Goal: Task Accomplishment & Management: Use online tool/utility

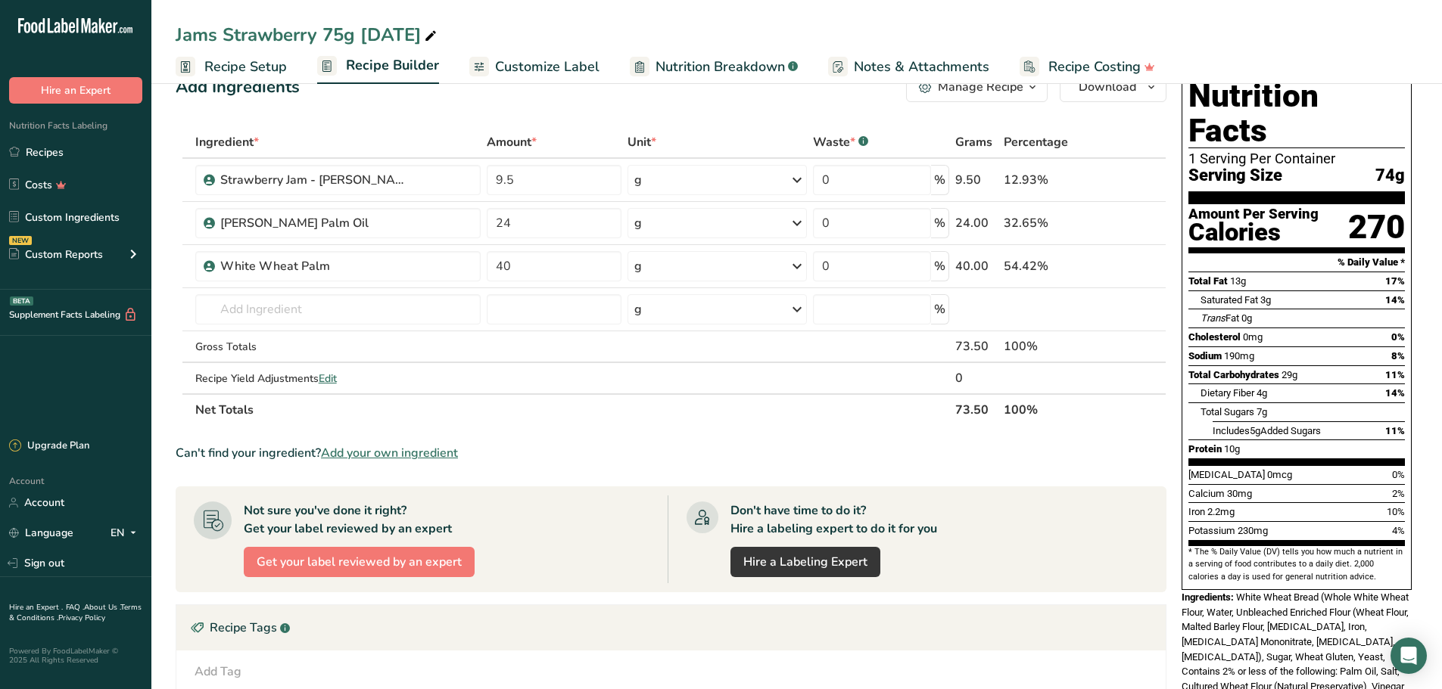
click at [520, 218] on input "24" at bounding box center [554, 223] width 135 height 30
click at [528, 193] on div "Ingredient * Amount * Unit * Waste * .a-a{fill:#347362;}.b-a{fill:#fff;} Grams …" at bounding box center [671, 276] width 991 height 300
click at [267, 68] on span "Recipe Setup" at bounding box center [245, 67] width 82 height 20
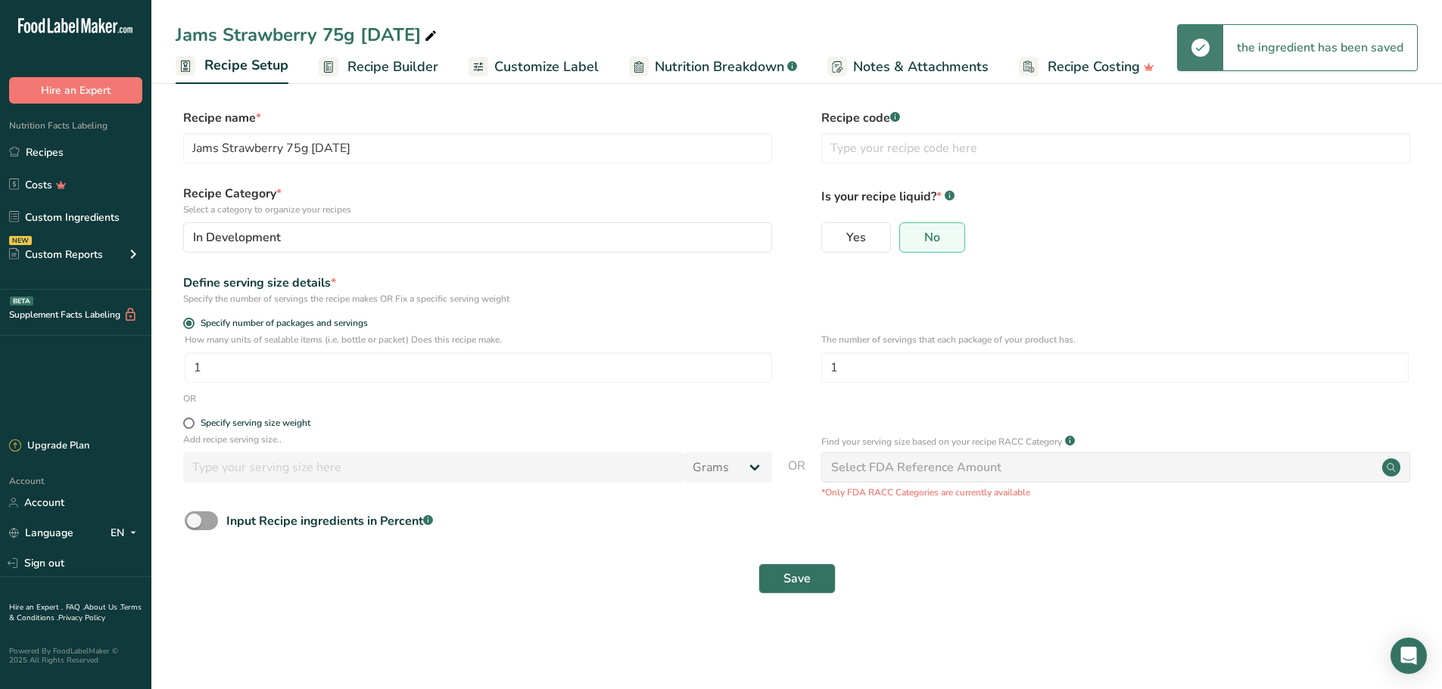
click at [333, 69] on rect at bounding box center [329, 67] width 20 height 20
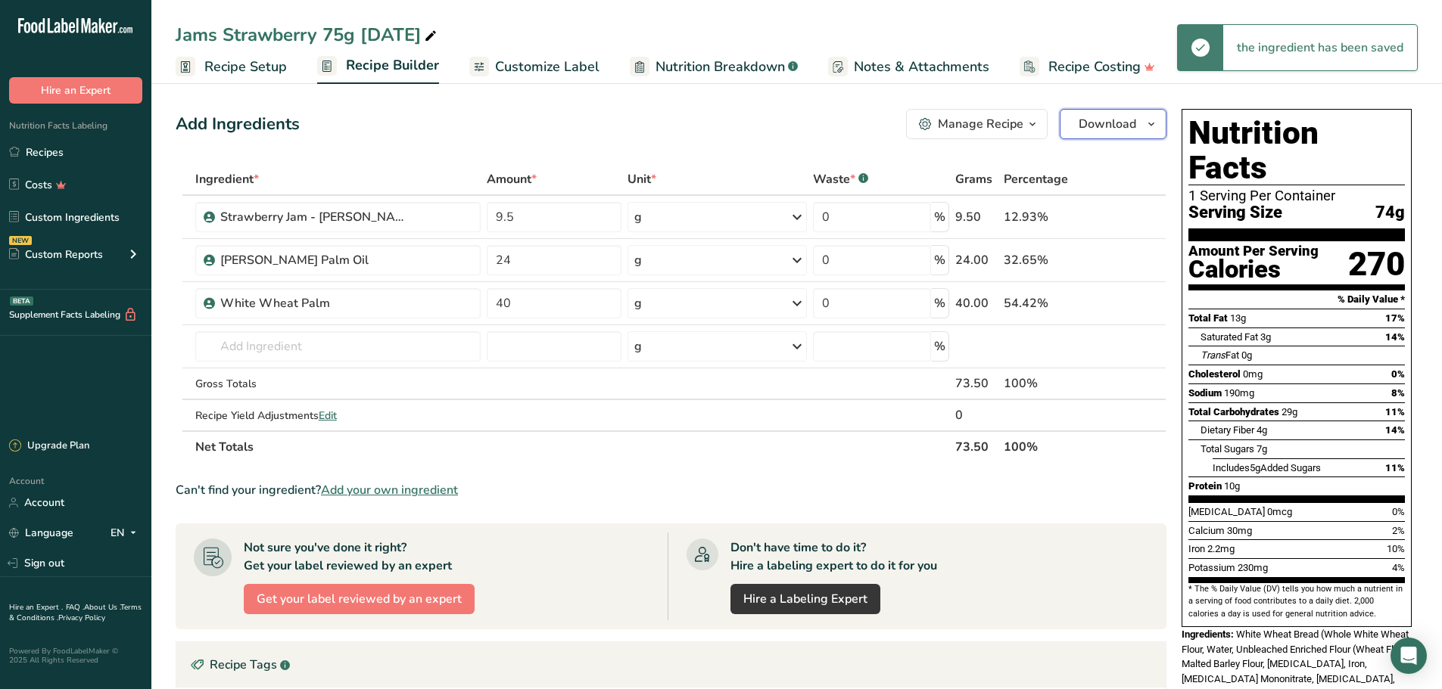
click at [1115, 129] on span "Download" at bounding box center [1107, 124] width 58 height 18
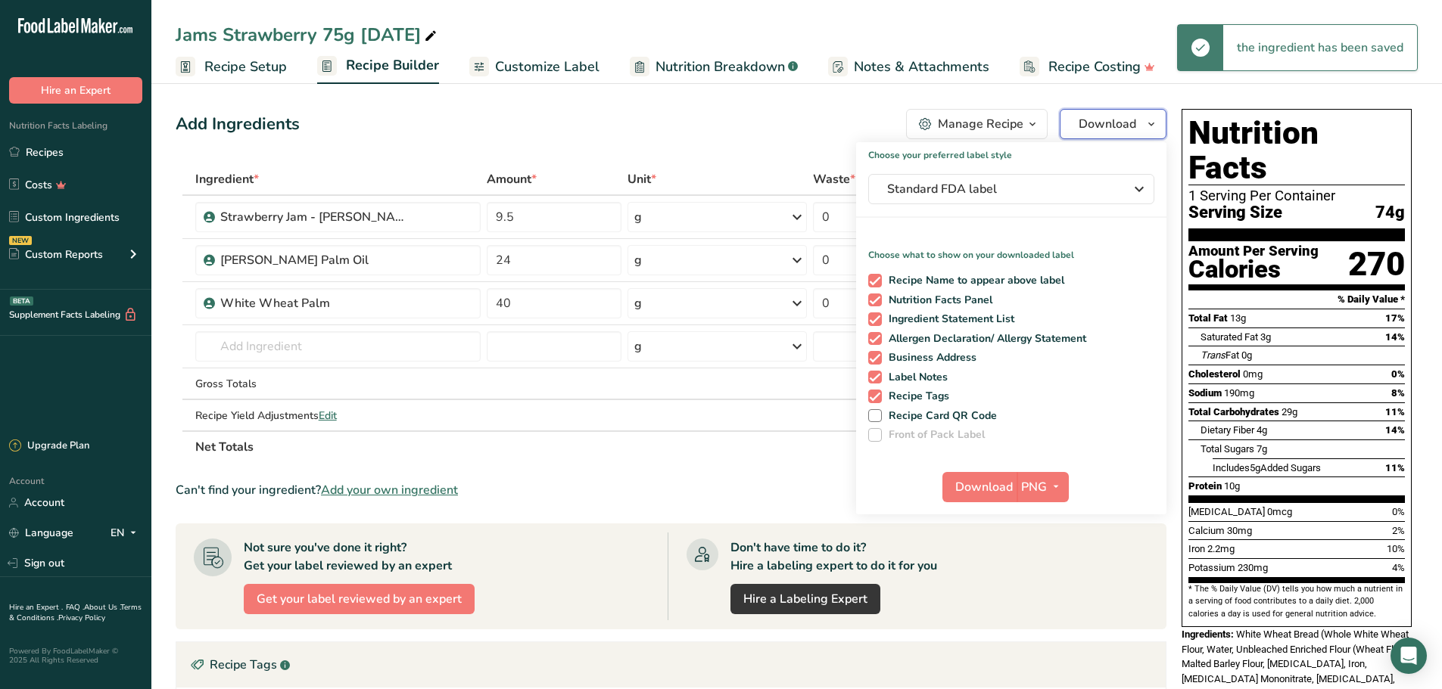
click at [1115, 129] on span "Download" at bounding box center [1107, 124] width 58 height 18
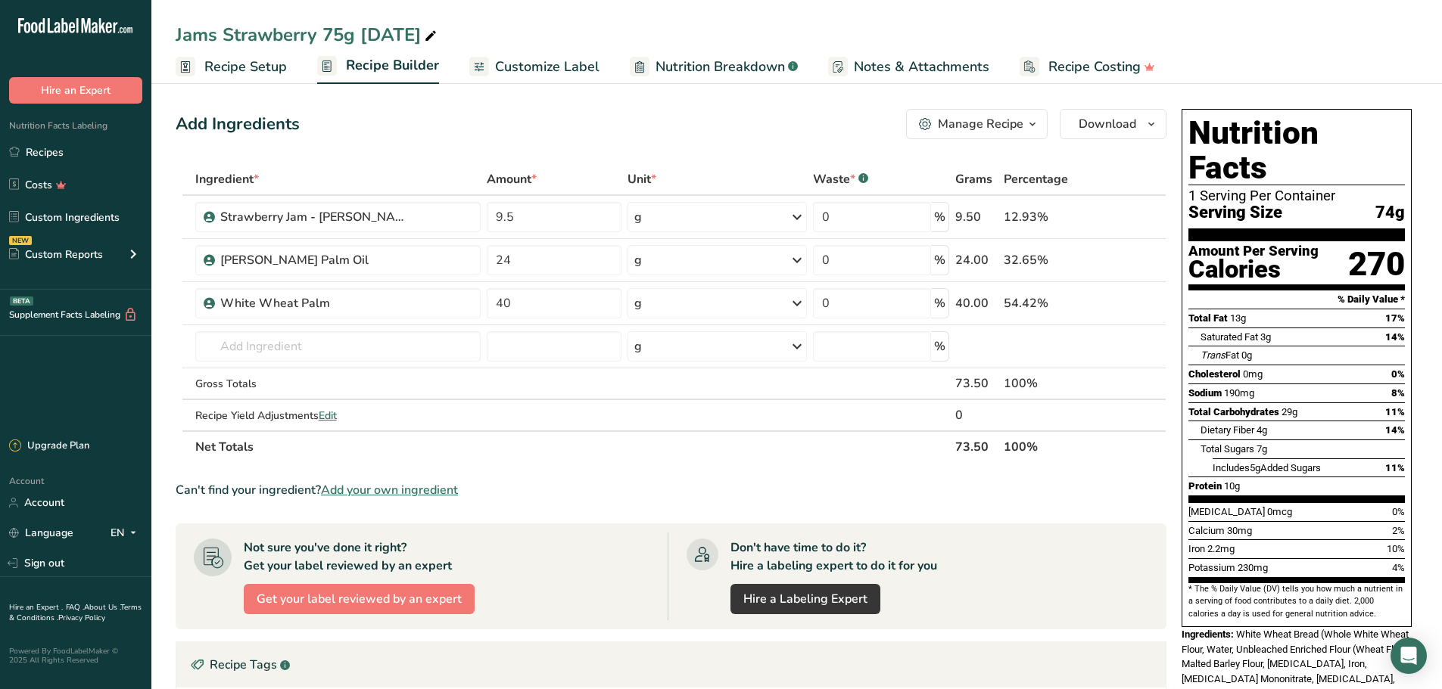
click at [535, 81] on link "Customize Label" at bounding box center [534, 67] width 130 height 34
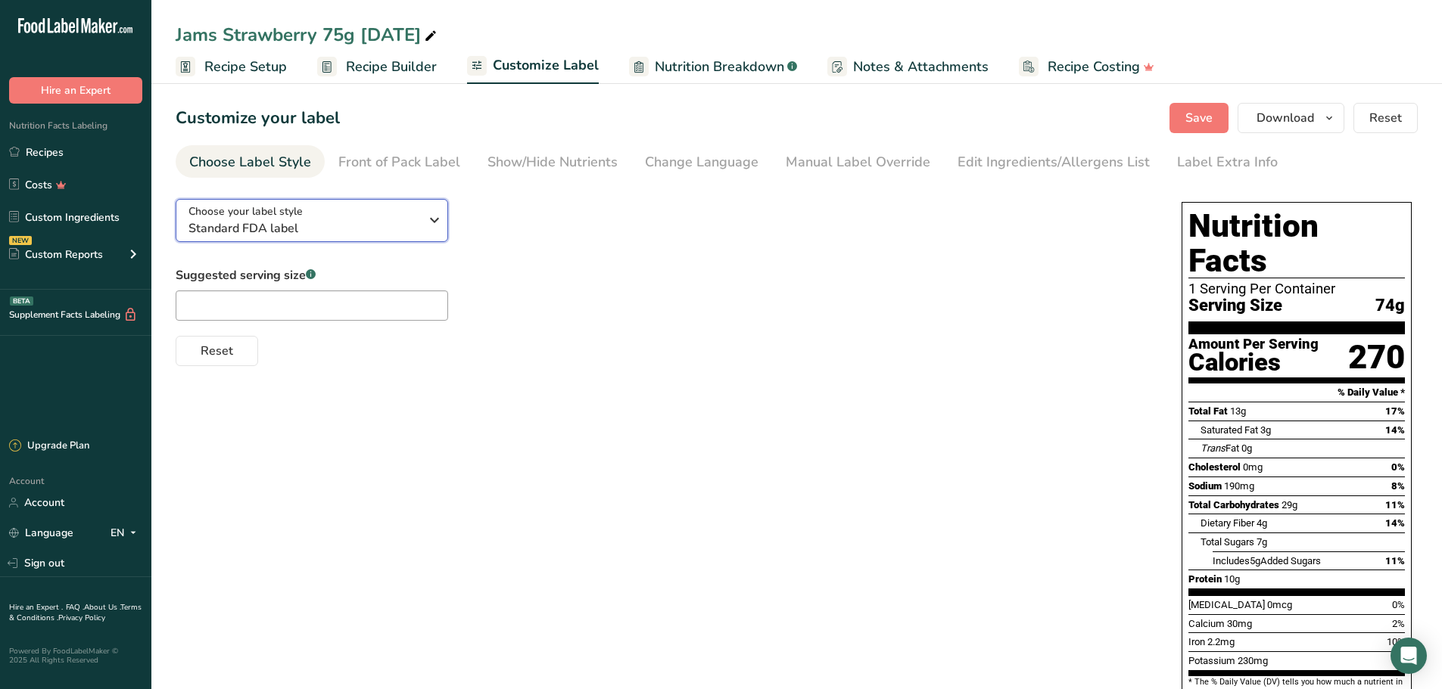
click at [395, 228] on span "Standard FDA label" at bounding box center [303, 228] width 231 height 18
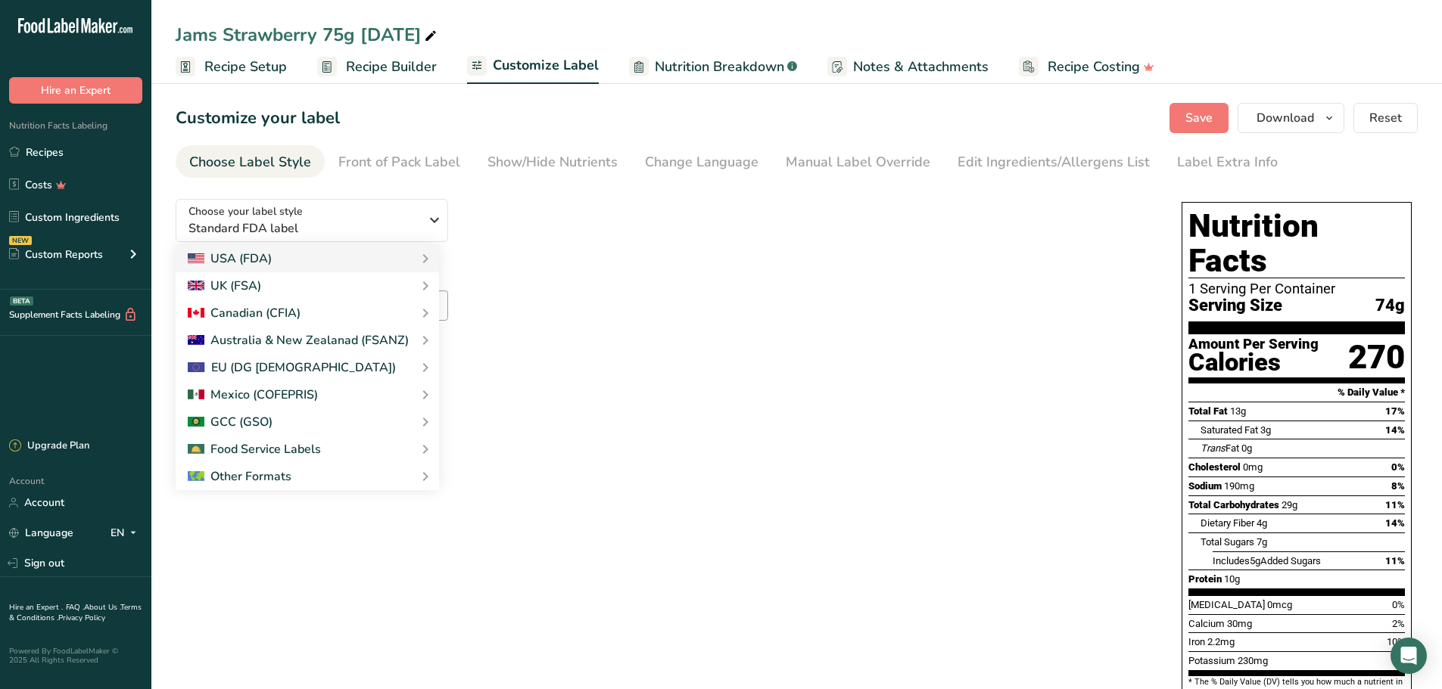
click at [0, 0] on link "Table Format (Per 100g & Per Serving)" at bounding box center [0, 0] width 0 height 0
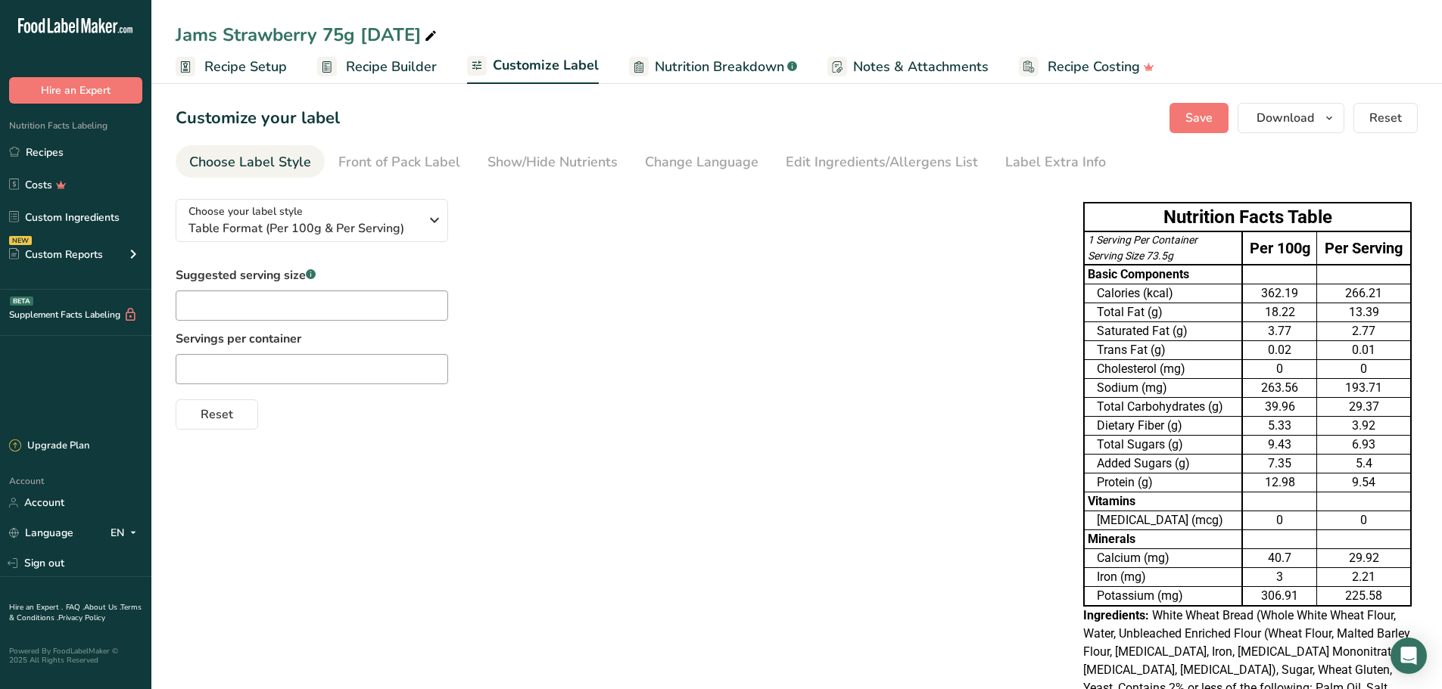
click at [69, 156] on link "Recipes" at bounding box center [75, 152] width 151 height 29
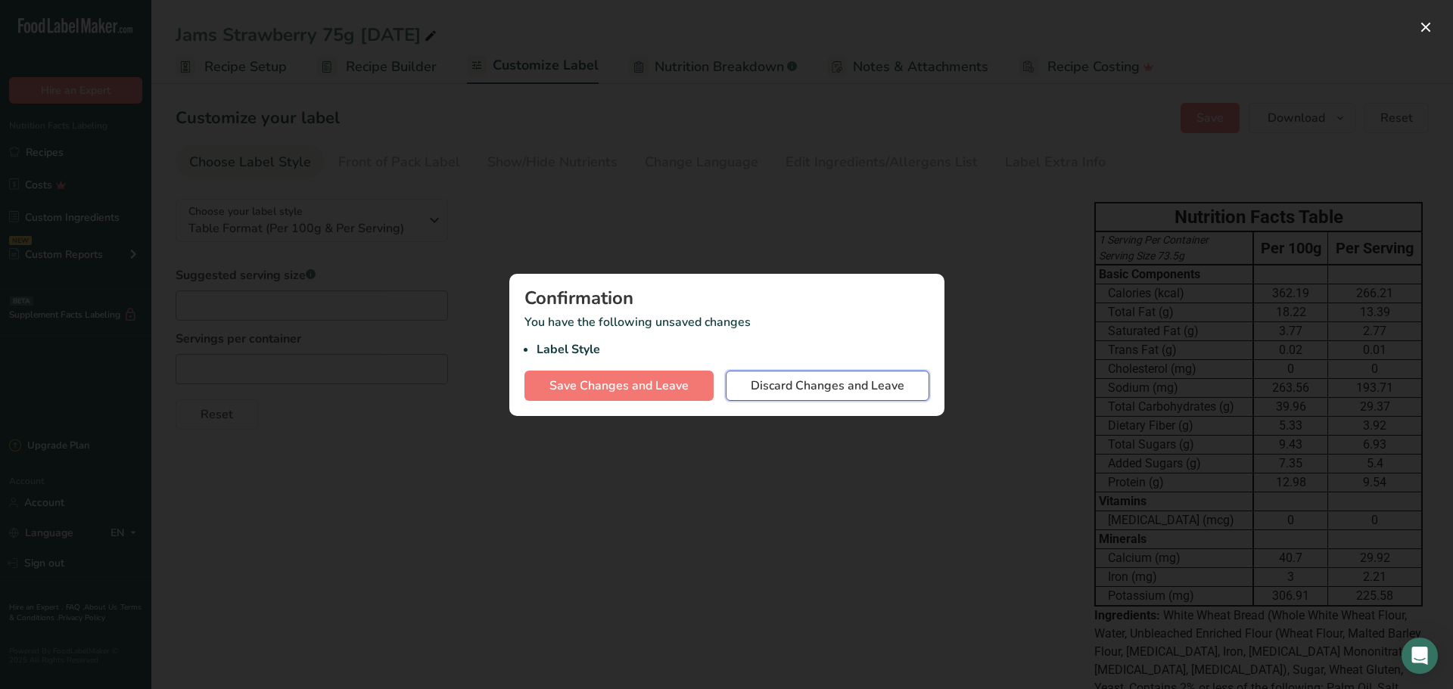
click at [779, 388] on span "Discard Changes and Leave" at bounding box center [828, 386] width 154 height 18
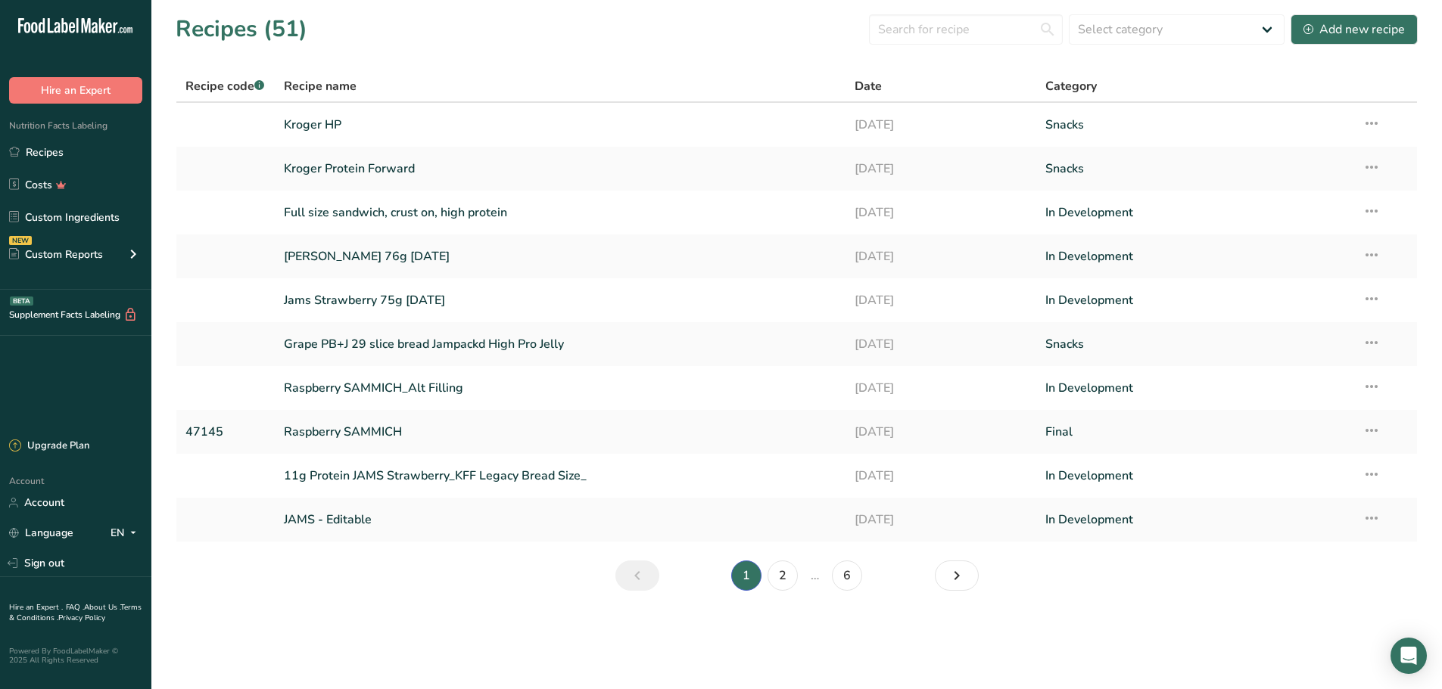
click at [453, 261] on link "[PERSON_NAME] 76g [DATE]" at bounding box center [560, 257] width 553 height 32
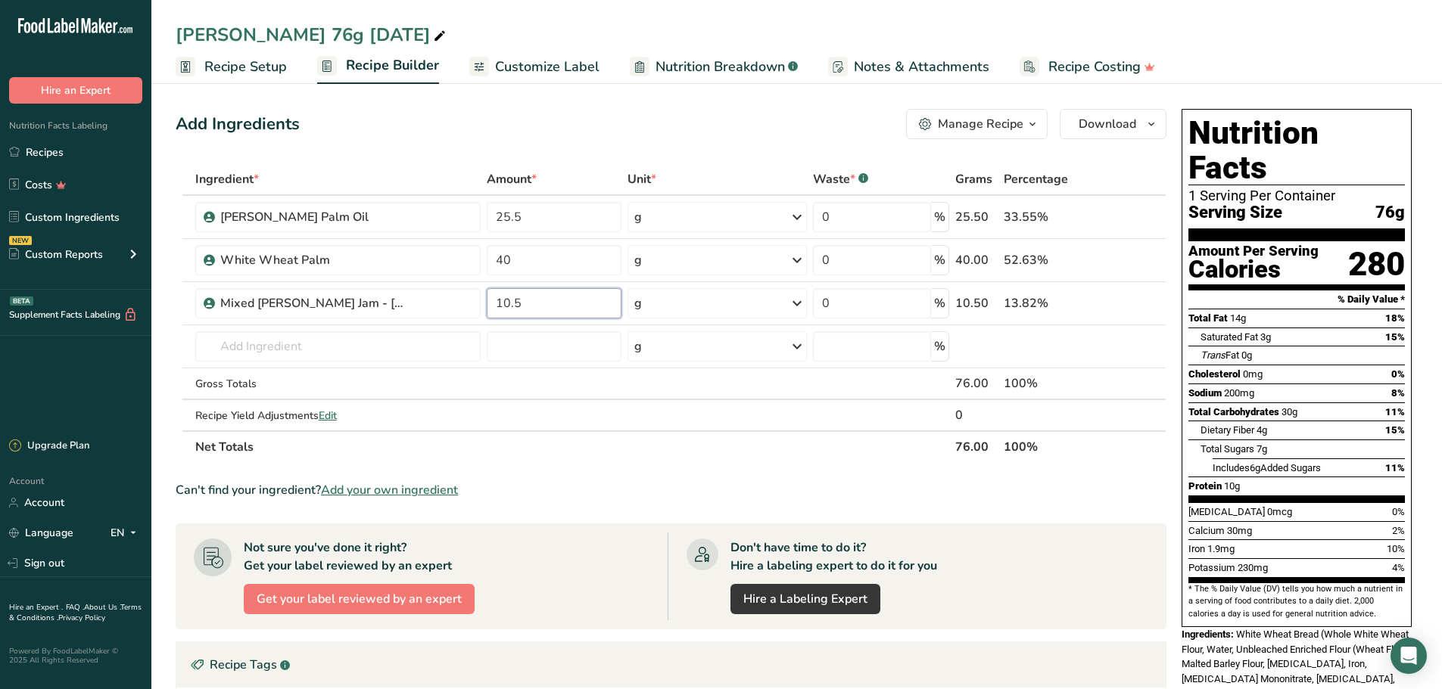
drag, startPoint x: 536, startPoint y: 297, endPoint x: 477, endPoint y: 294, distance: 59.1
click at [477, 294] on tr "Mixed [PERSON_NAME] Jam - [PERSON_NAME] 10.5 g Weight Units g kg mg See more Vo…" at bounding box center [670, 303] width 989 height 43
type input "9.5"
drag, startPoint x: 528, startPoint y: 220, endPoint x: 454, endPoint y: 216, distance: 74.3
click at [455, 216] on tr "[PERSON_NAME] Palm Oil 25.5 g Weight Units g kg mg See more Volume Units l Volu…" at bounding box center [670, 217] width 989 height 43
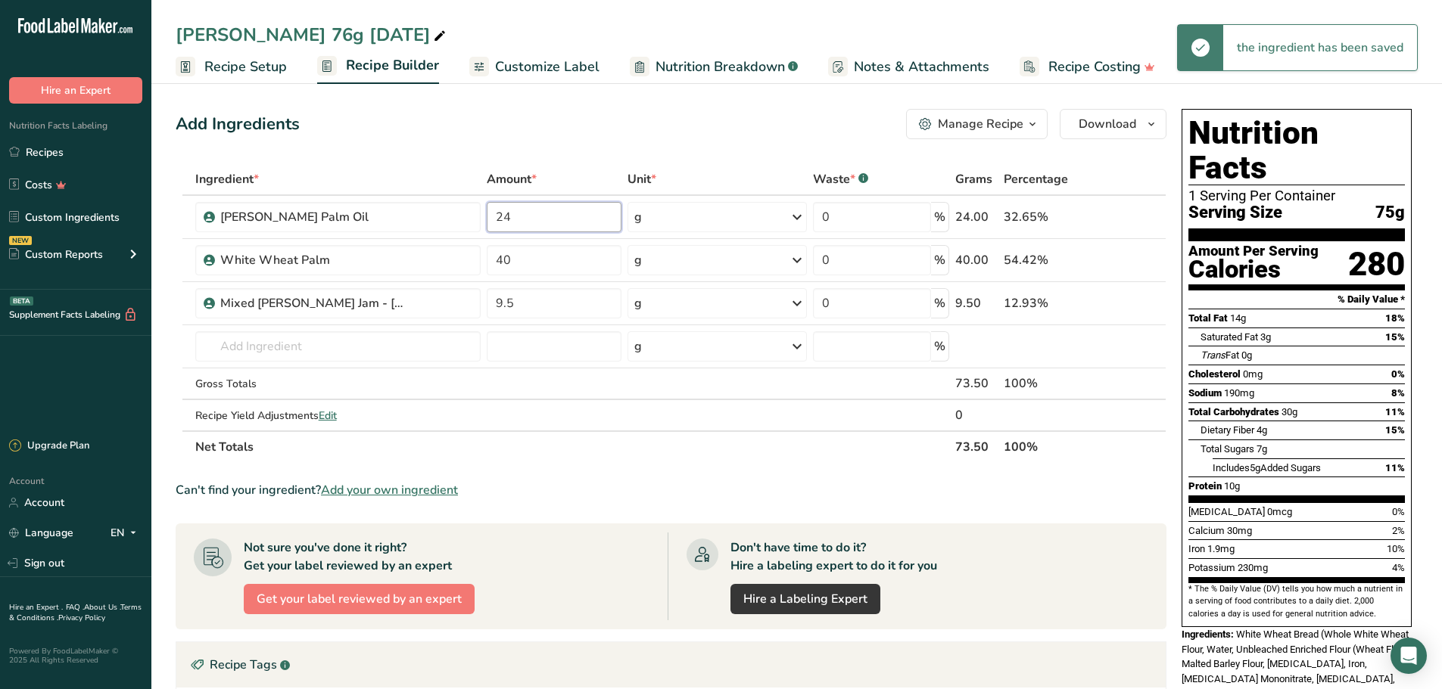
type input "24"
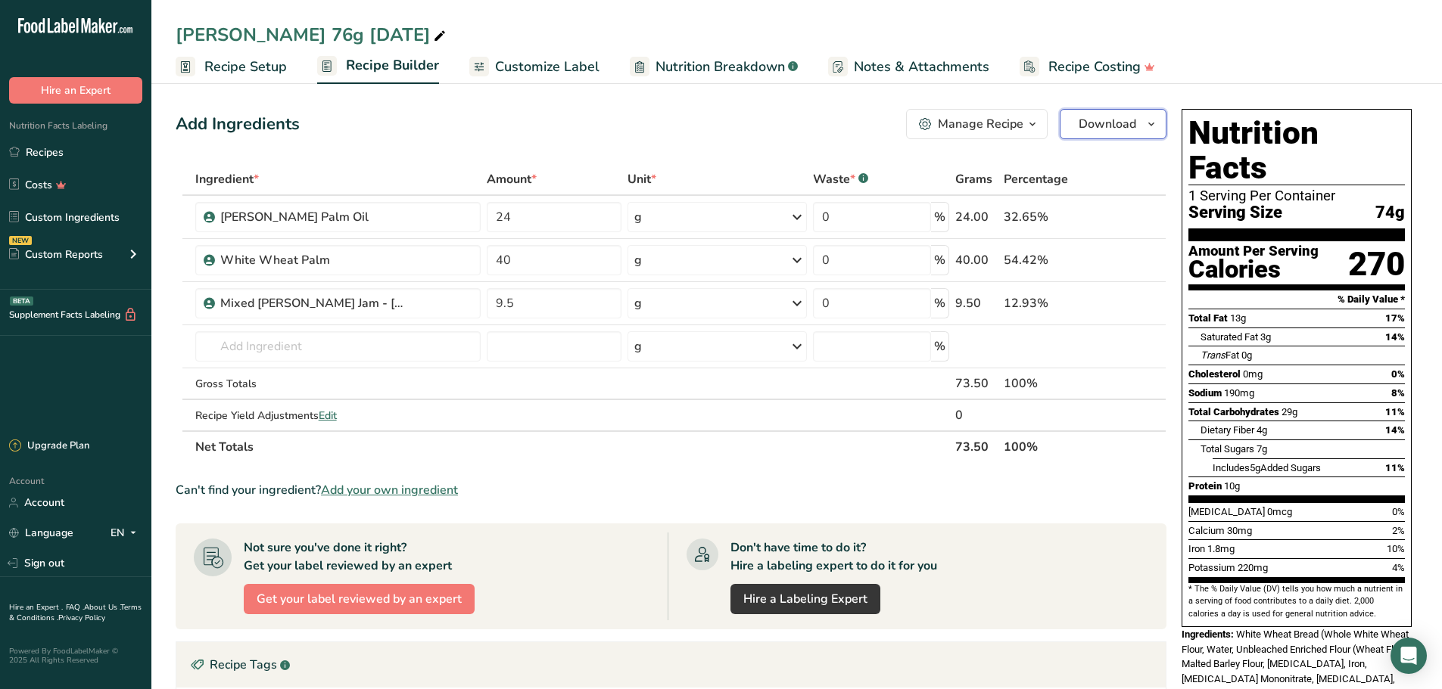
click at [1091, 126] on span "Download" at bounding box center [1107, 124] width 58 height 18
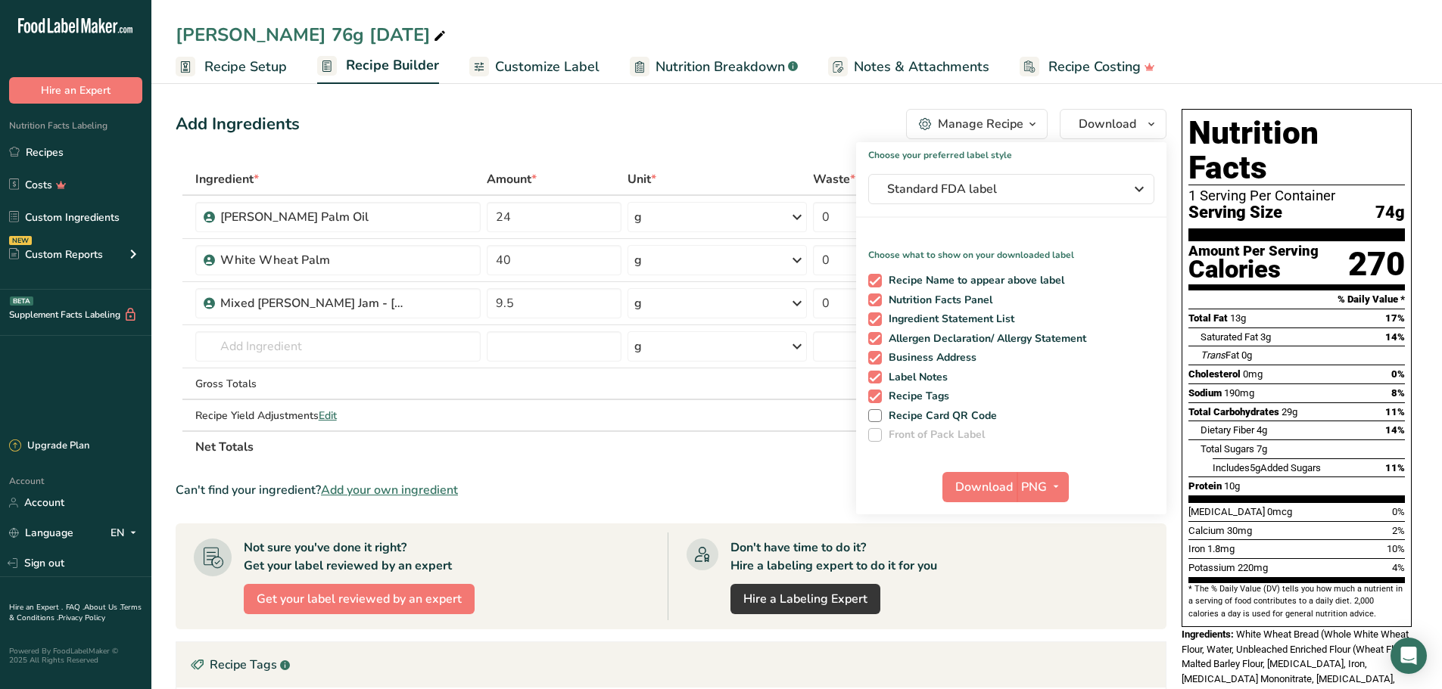
click at [881, 406] on div "Recipe Name to appear above label Nutrition Facts Panel Ingredient Statement Li…" at bounding box center [1011, 355] width 310 height 174
click at [880, 403] on div "Recipe Name to appear above label Nutrition Facts Panel Ingredient Statement Li…" at bounding box center [1011, 355] width 310 height 174
click at [872, 396] on span at bounding box center [875, 397] width 14 height 14
click at [872, 396] on input "Recipe Tags" at bounding box center [873, 396] width 10 height 10
checkbox input "false"
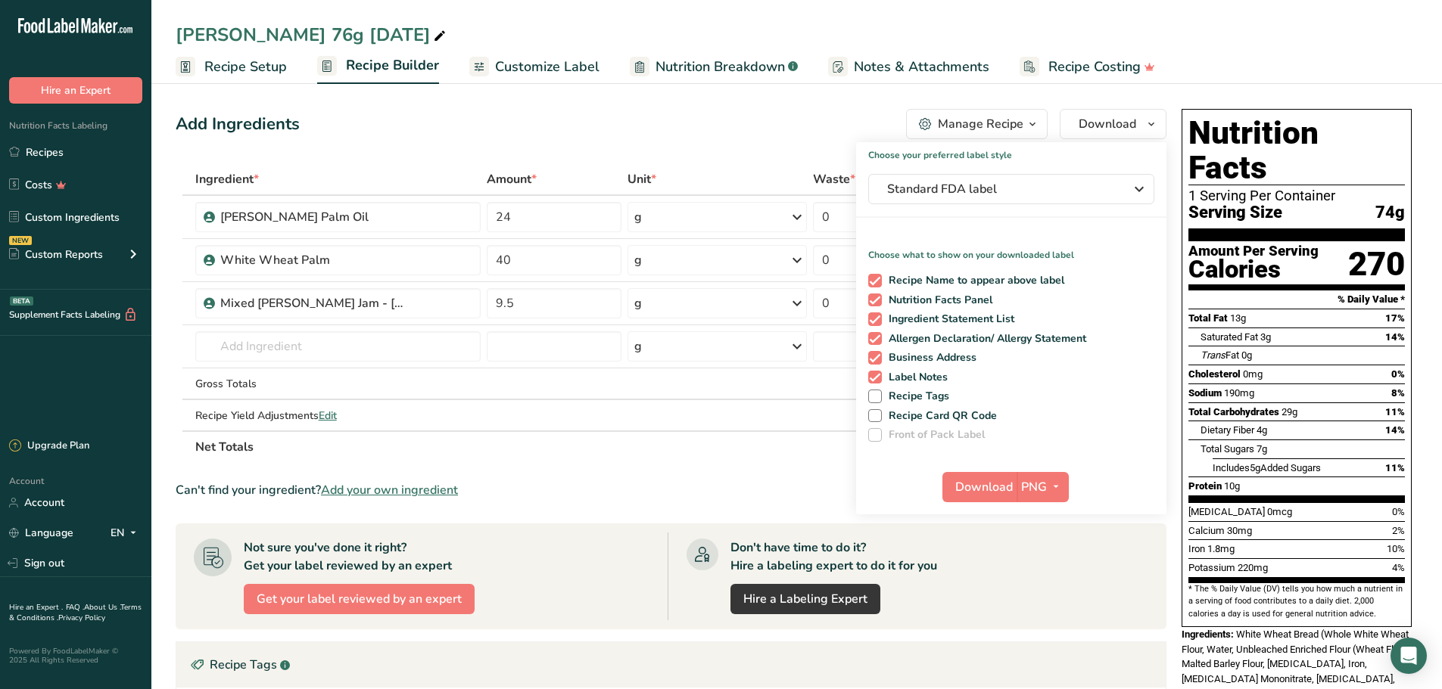
click at [872, 379] on span at bounding box center [875, 378] width 14 height 14
click at [872, 379] on input "Label Notes" at bounding box center [873, 377] width 10 height 10
checkbox input "false"
click at [873, 353] on span at bounding box center [875, 358] width 14 height 14
click at [873, 353] on input "Business Address" at bounding box center [873, 358] width 10 height 10
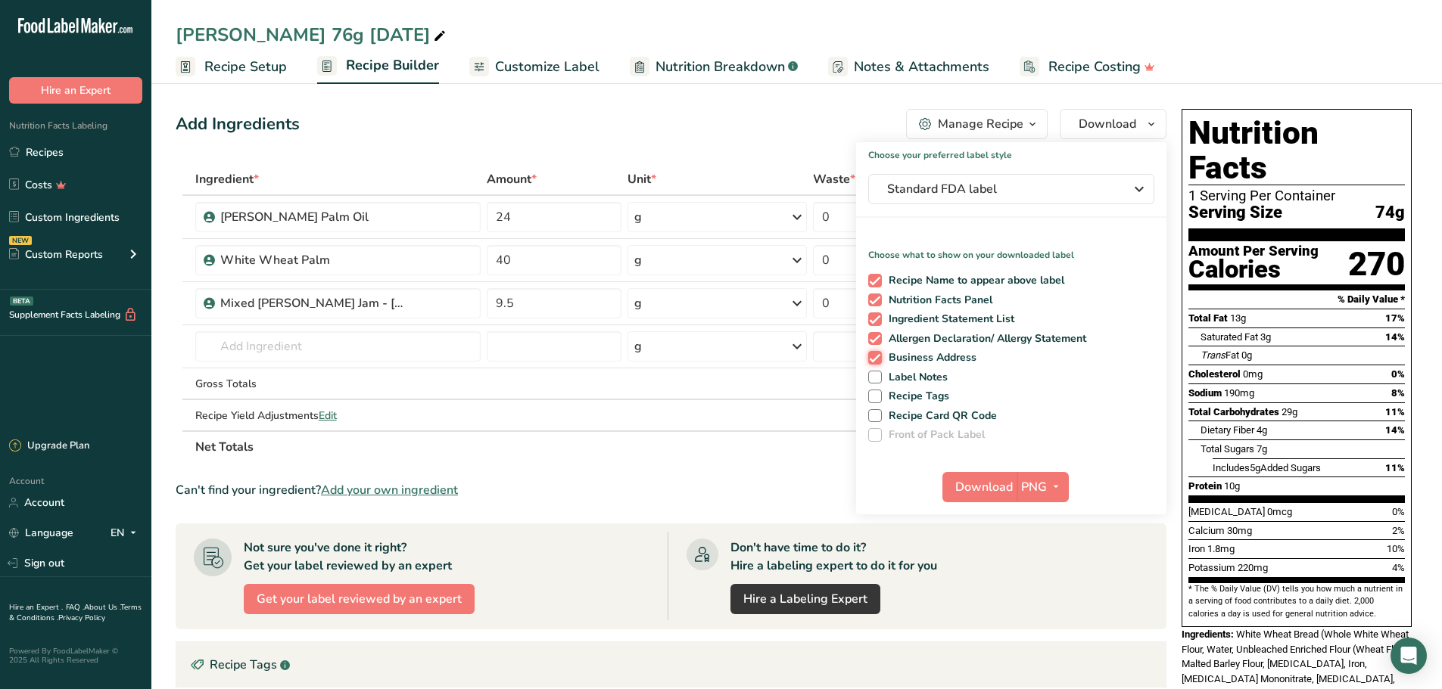
checkbox input "false"
click at [874, 333] on span at bounding box center [875, 339] width 14 height 14
click at [874, 334] on input "Allergen Declaration/ Allergy Statement" at bounding box center [873, 339] width 10 height 10
checkbox input "false"
click at [1042, 481] on span "PNG" at bounding box center [1034, 487] width 26 height 18
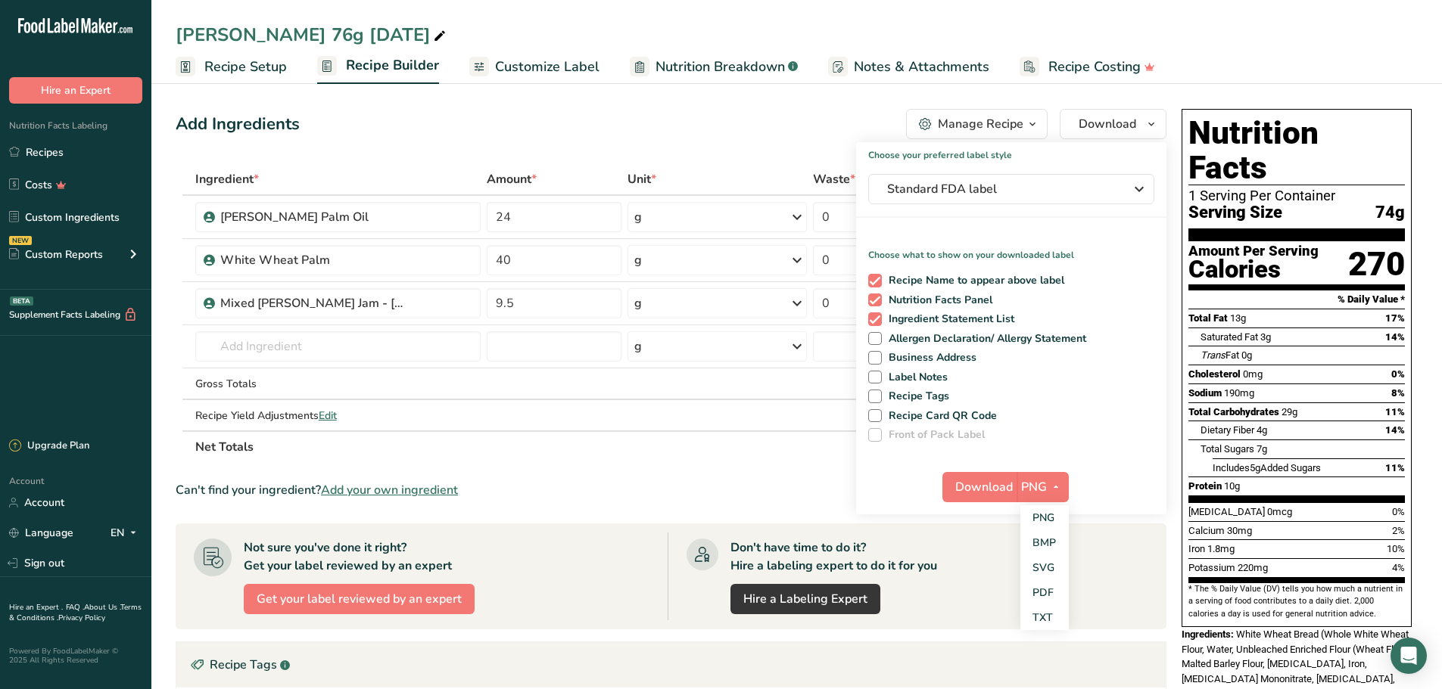
click at [1053, 596] on link "PDF" at bounding box center [1044, 592] width 48 height 25
click at [991, 483] on span "Download" at bounding box center [985, 487] width 58 height 18
click at [291, 33] on div "[PERSON_NAME] 76g [DATE]" at bounding box center [312, 34] width 273 height 27
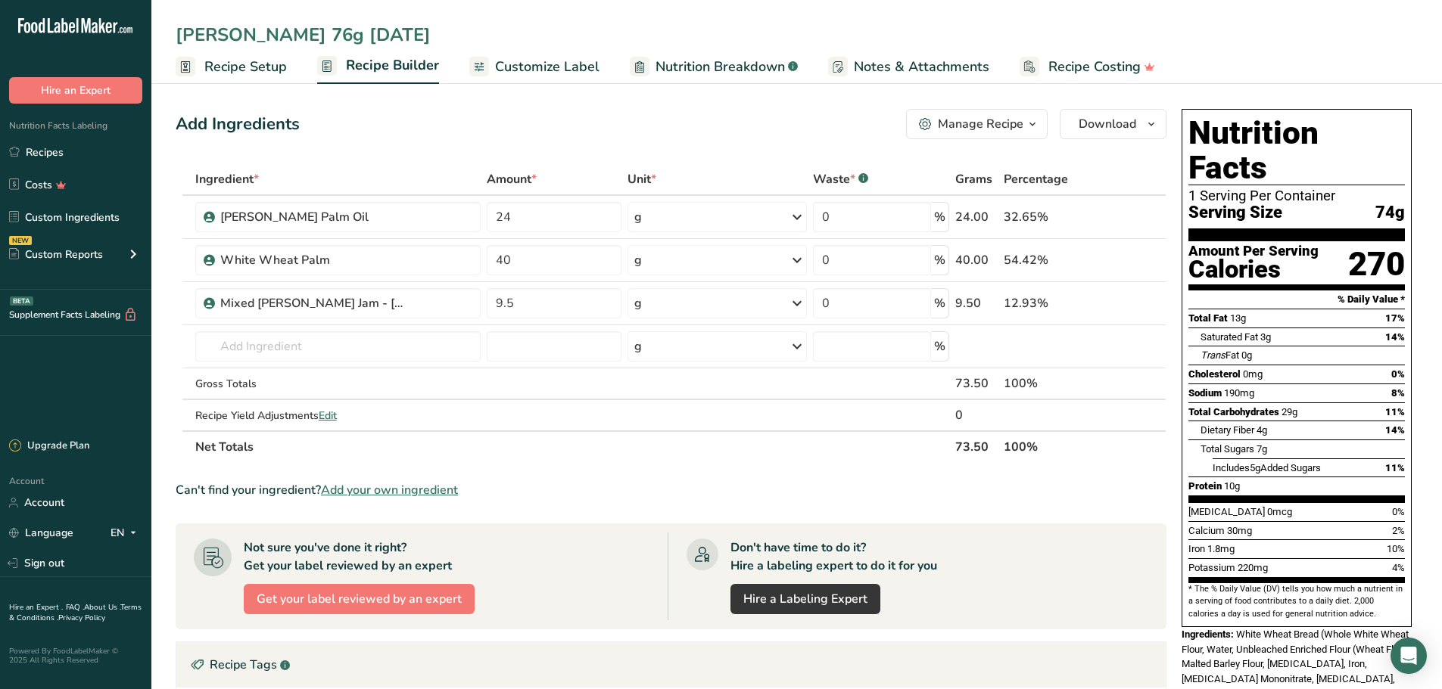
click at [295, 33] on input "[PERSON_NAME] 76g [DATE]" at bounding box center [797, 34] width 1242 height 27
click at [333, 33] on input "[PERSON_NAME] 74g [DATE]" at bounding box center [797, 34] width 1242 height 27
type input "[PERSON_NAME] 74g [DATE]"
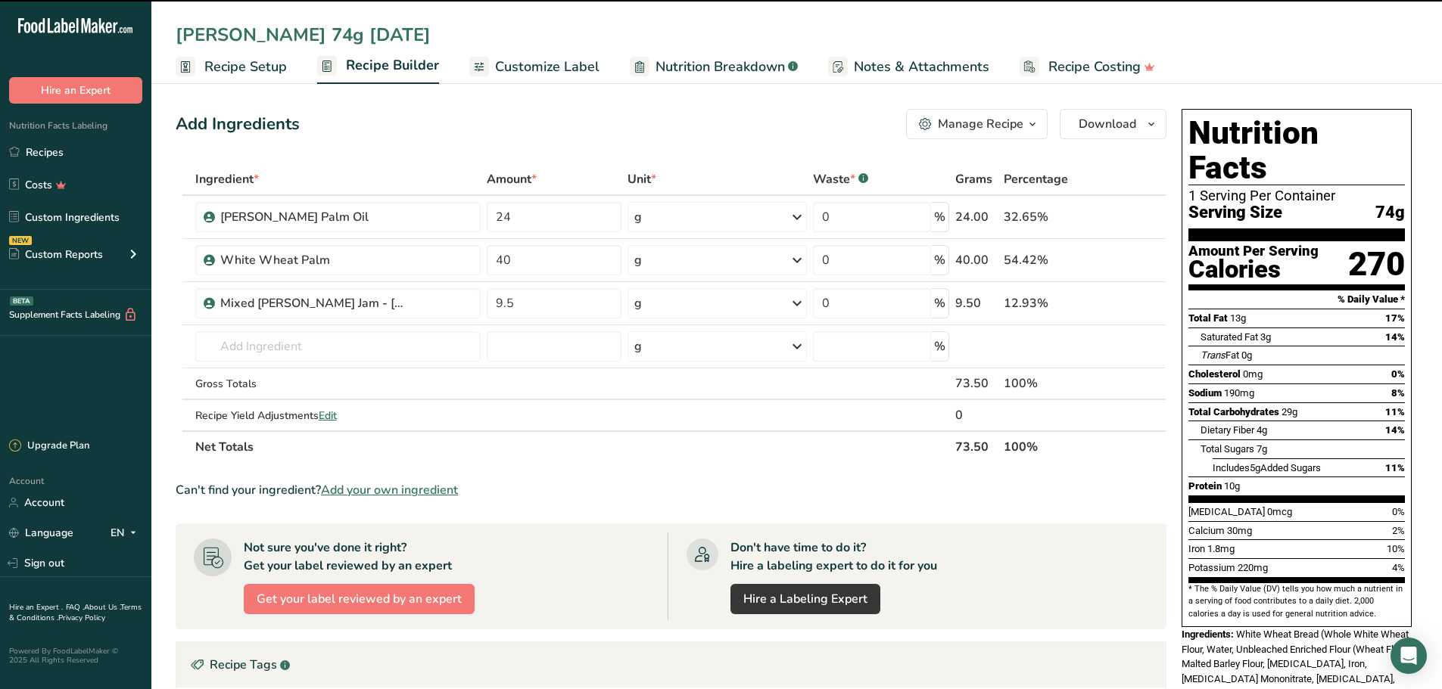
click at [997, 120] on div "Manage Recipe" at bounding box center [981, 124] width 86 height 18
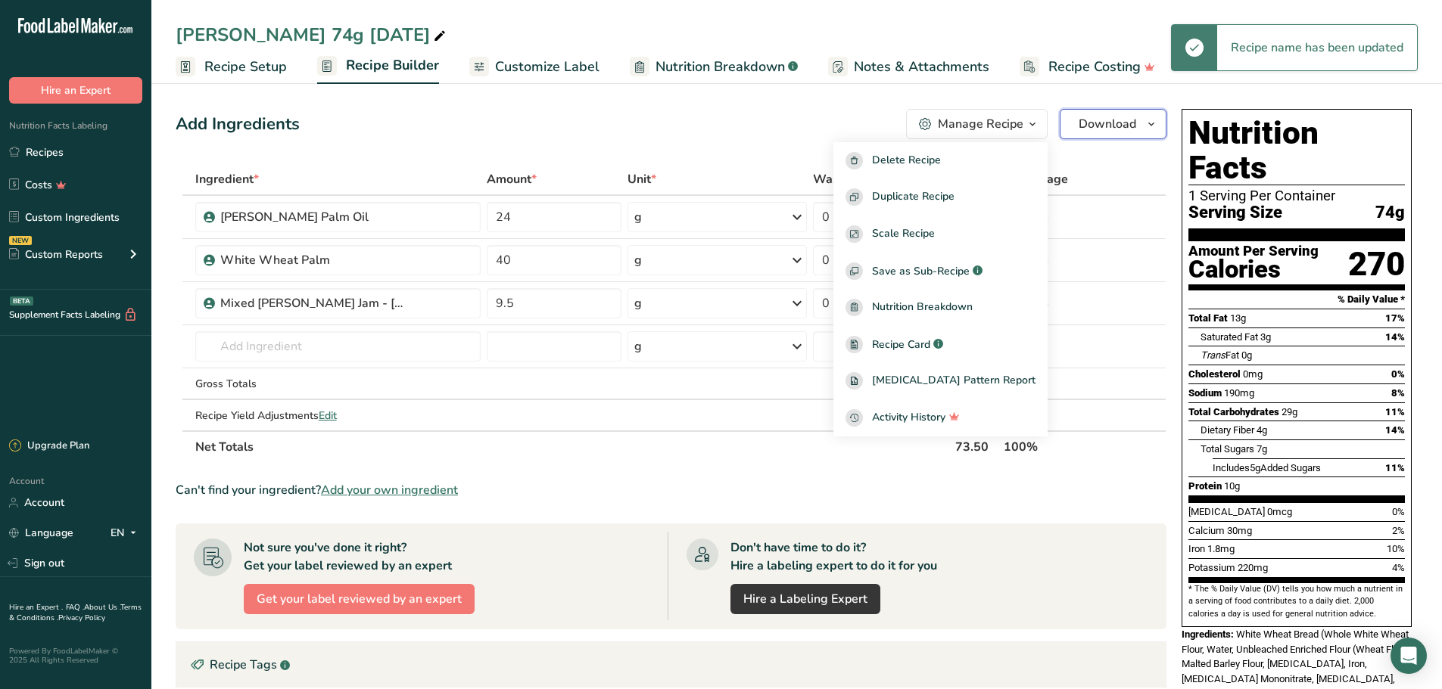
click at [1112, 124] on span "Download" at bounding box center [1107, 124] width 58 height 18
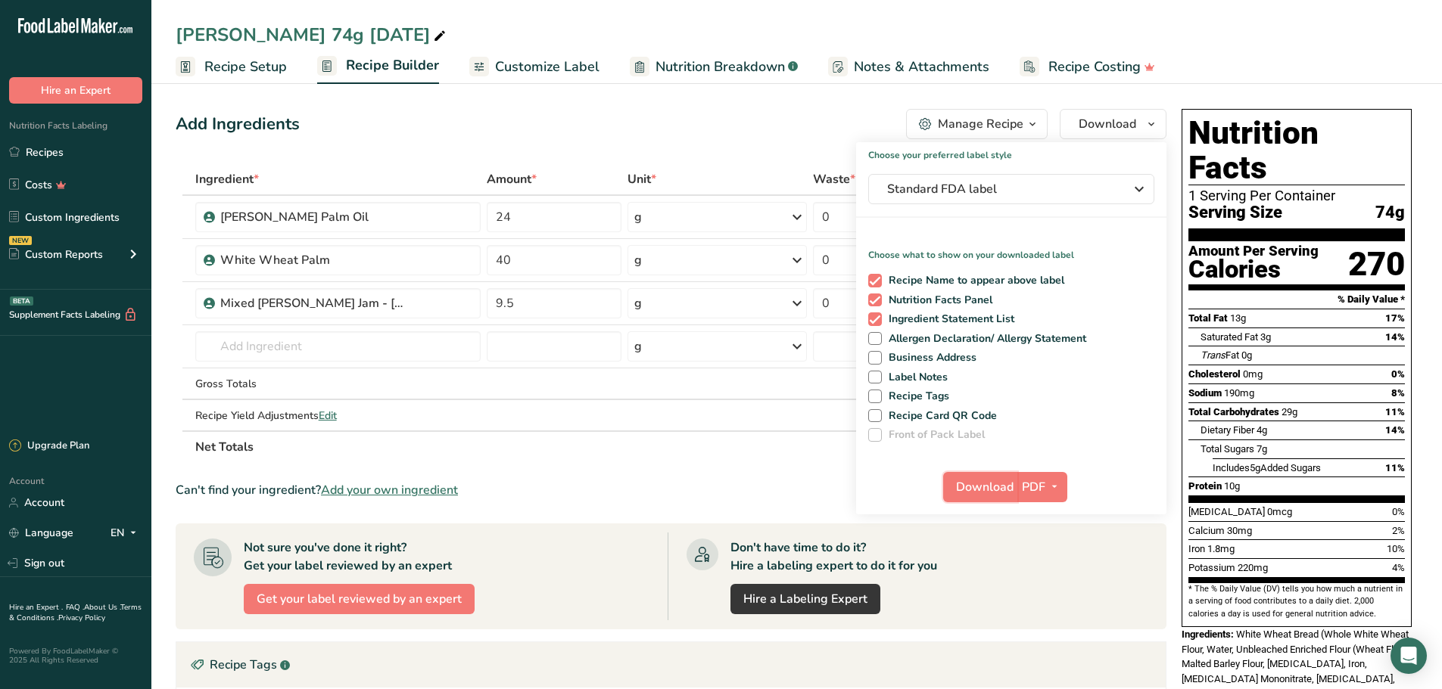
click at [994, 485] on span "Download" at bounding box center [985, 487] width 58 height 18
click at [422, 147] on div "Add Ingredients Manage Recipe Delete Recipe Duplicate Recipe Scale Recipe Save …" at bounding box center [676, 551] width 1000 height 896
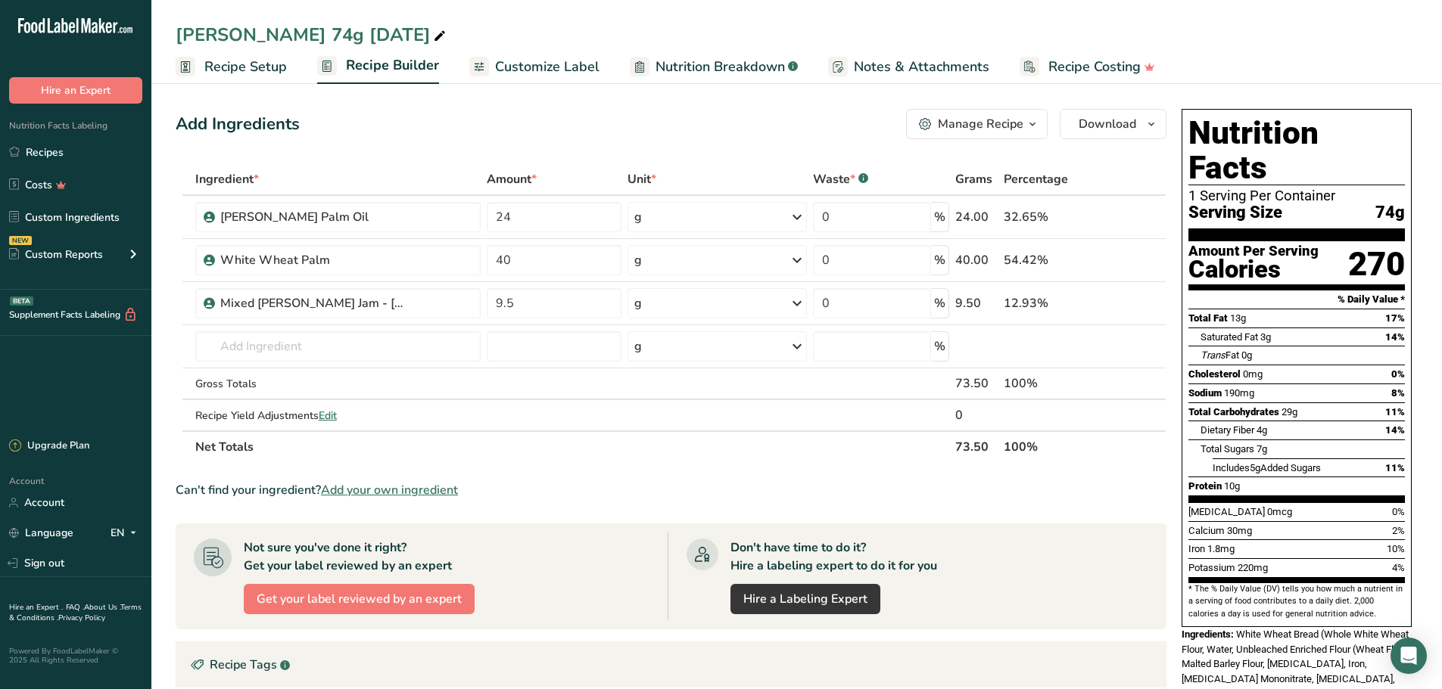
click at [63, 148] on link "Recipes" at bounding box center [75, 152] width 151 height 29
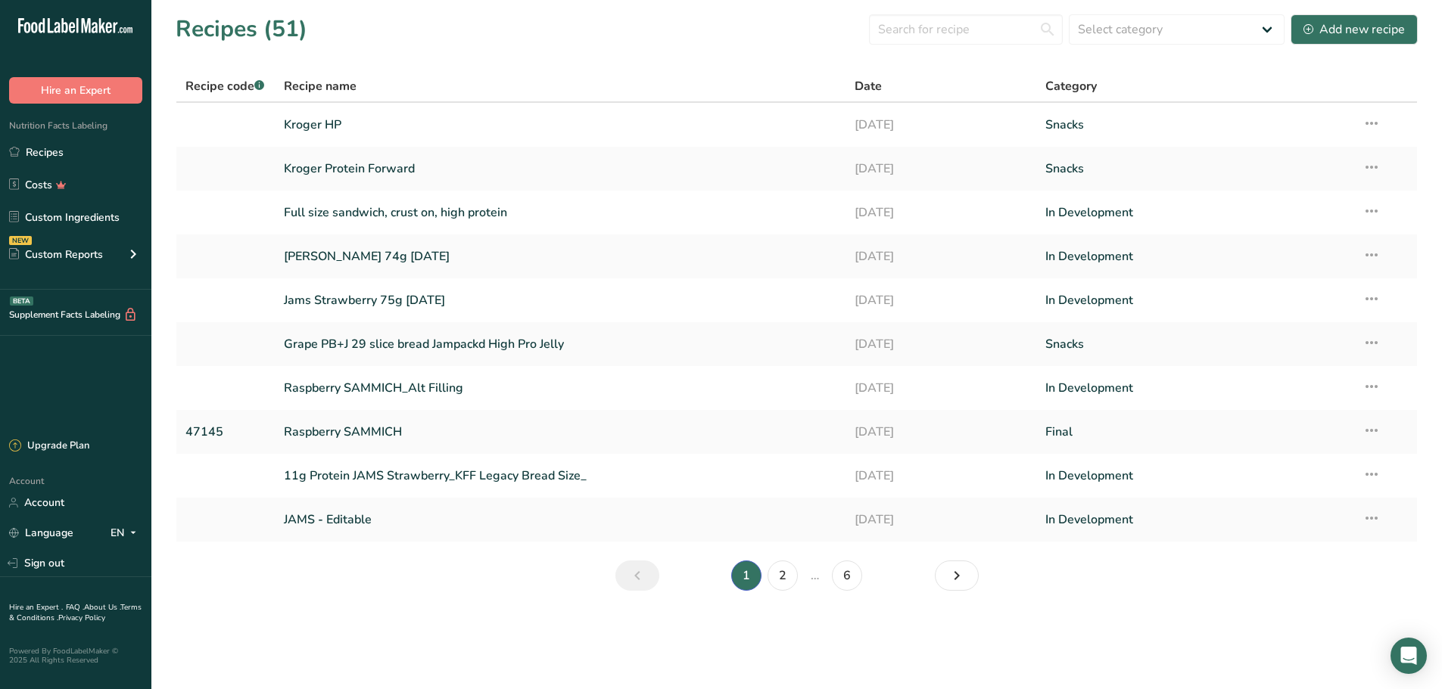
click at [482, 303] on link "Jams Strawberry 75g [DATE]" at bounding box center [560, 301] width 553 height 32
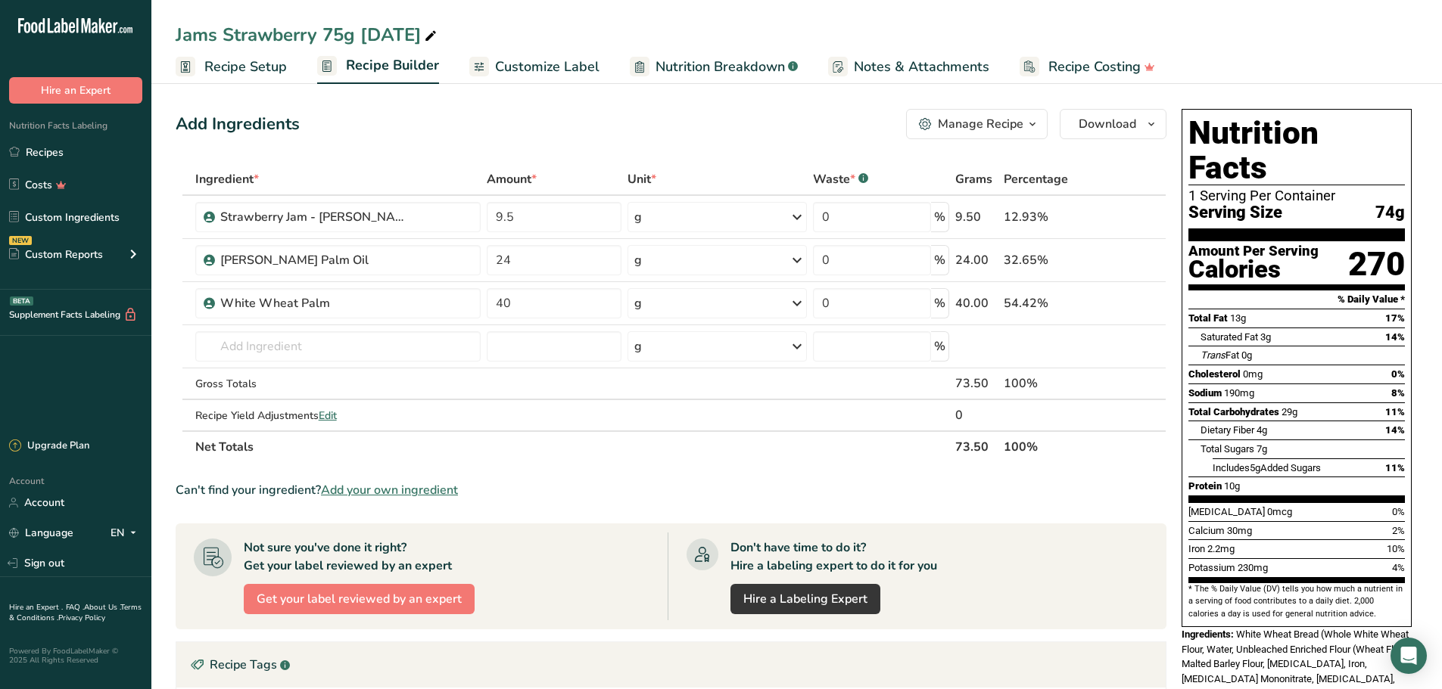
click at [341, 37] on div "Jams Strawberry 75g [DATE]" at bounding box center [308, 34] width 264 height 27
click at [341, 35] on input "Jams Strawberry 75g [DATE]" at bounding box center [797, 34] width 1242 height 27
type input "Jams Strawberry 74g [DATE]"
click at [611, 20] on div "Jams Strawberry 74g [DATE] Recipe Setup Recipe Builder Customize Label Nutritio…" at bounding box center [796, 42] width 1290 height 84
click at [1136, 124] on button "Download" at bounding box center [1113, 124] width 107 height 30
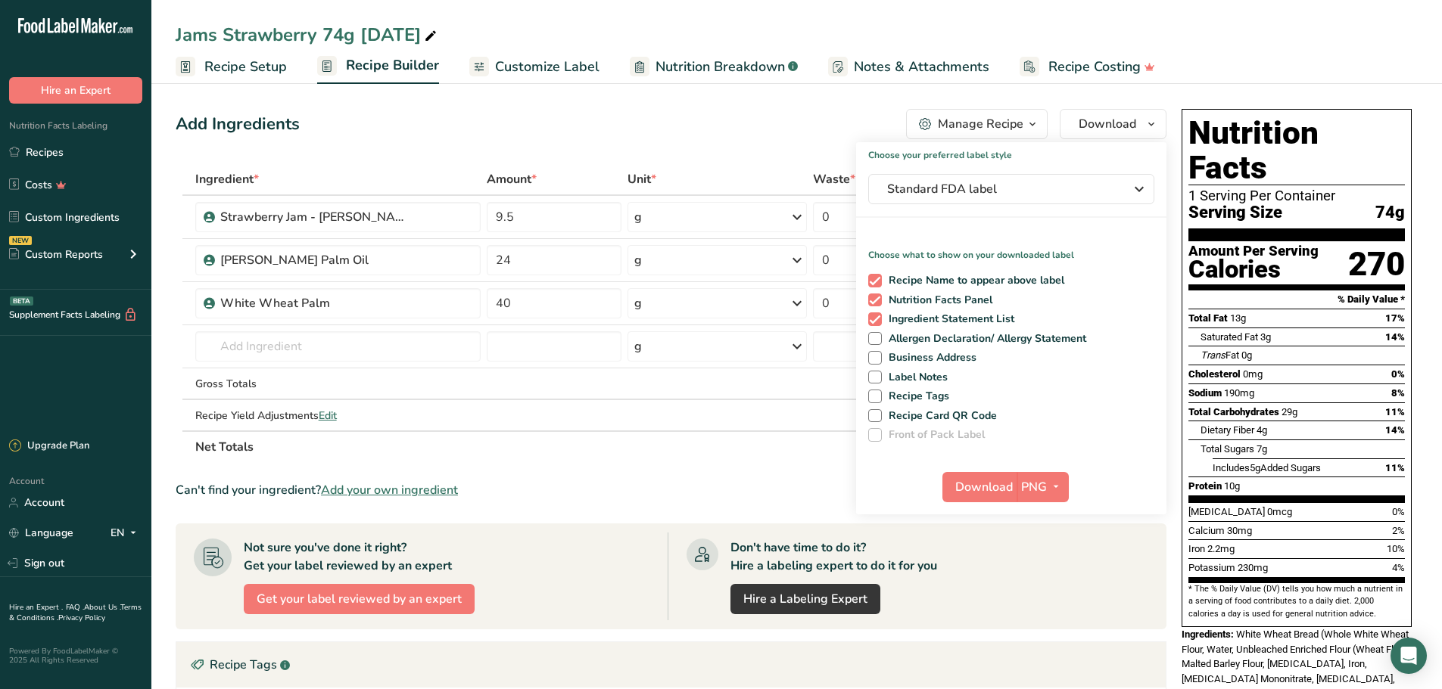
click at [1078, 486] on div "Download PNG PNG BMP SVG PDF TXT" at bounding box center [1011, 490] width 310 height 48
click at [1057, 493] on icon "button" at bounding box center [1056, 487] width 12 height 19
click at [1052, 595] on link "PDF" at bounding box center [1044, 592] width 48 height 25
click at [967, 478] on span "Download" at bounding box center [985, 487] width 58 height 18
